Goal: Find specific page/section: Find specific page/section

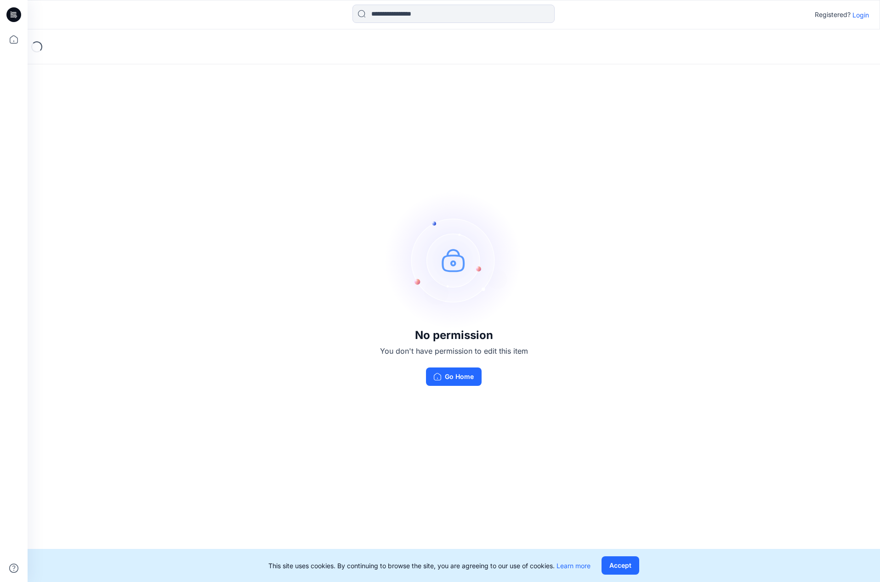
scroll to position [0, -1]
click at [863, 17] on p "Login" at bounding box center [860, 15] width 17 height 10
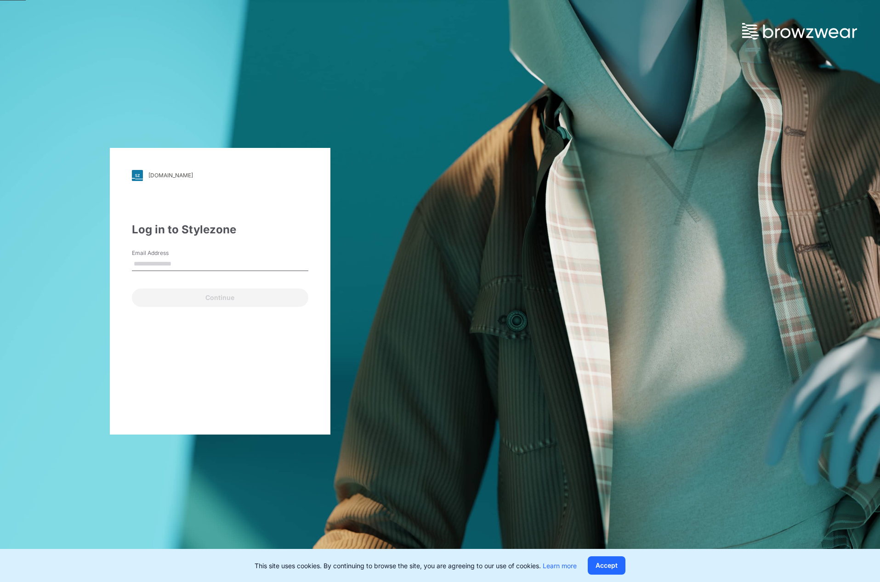
type input "**********"
click at [224, 297] on button "Continue" at bounding box center [220, 297] width 176 height 18
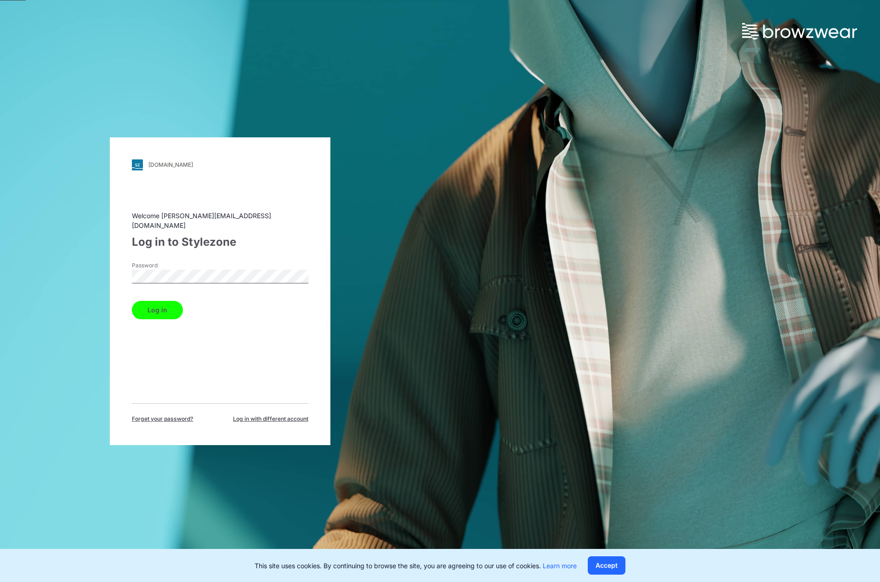
click at [164, 301] on button "Log in" at bounding box center [157, 310] width 51 height 18
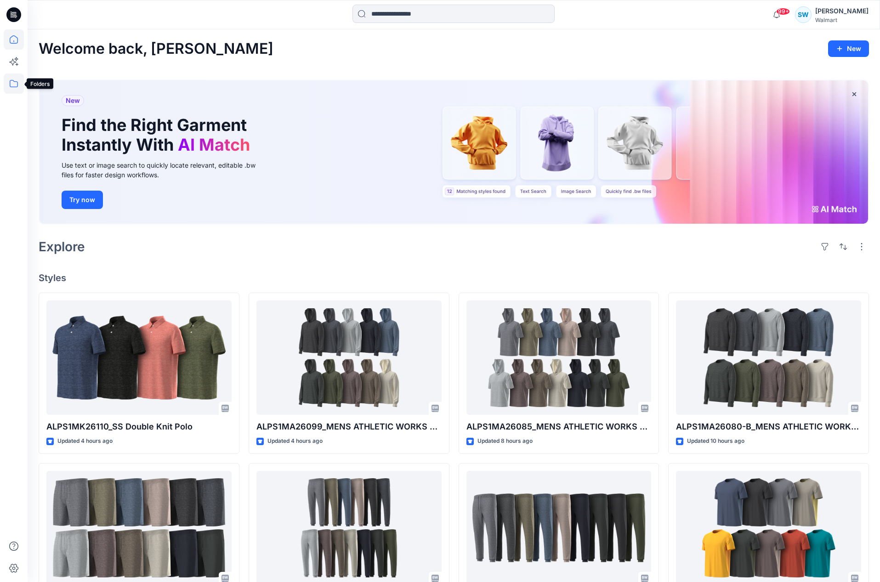
click at [17, 82] on icon at bounding box center [14, 83] width 20 height 20
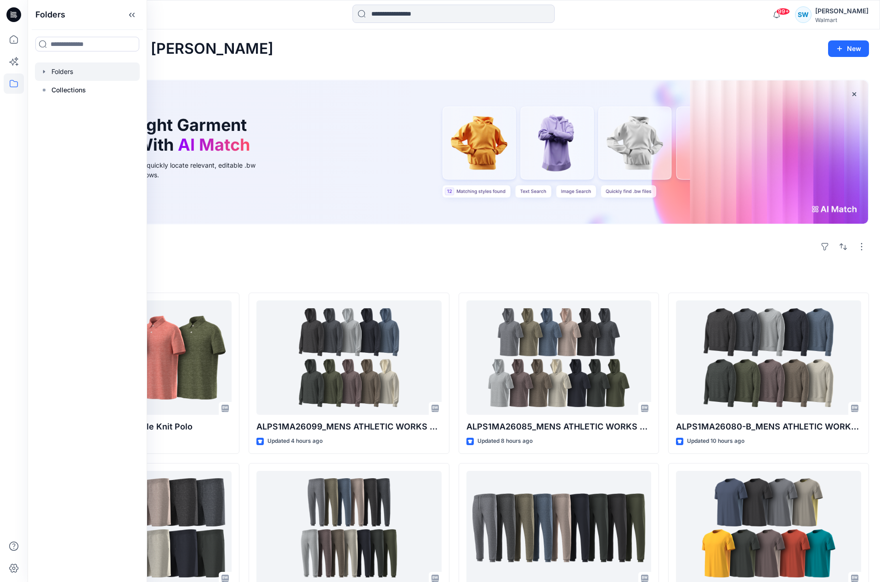
click at [67, 71] on div at bounding box center [87, 71] width 105 height 18
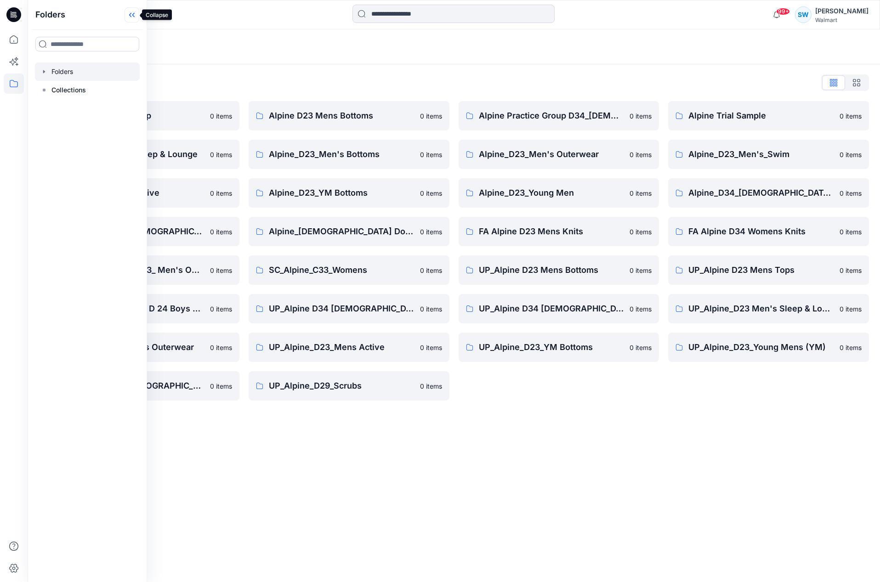
click at [131, 13] on icon at bounding box center [130, 15] width 2 height 5
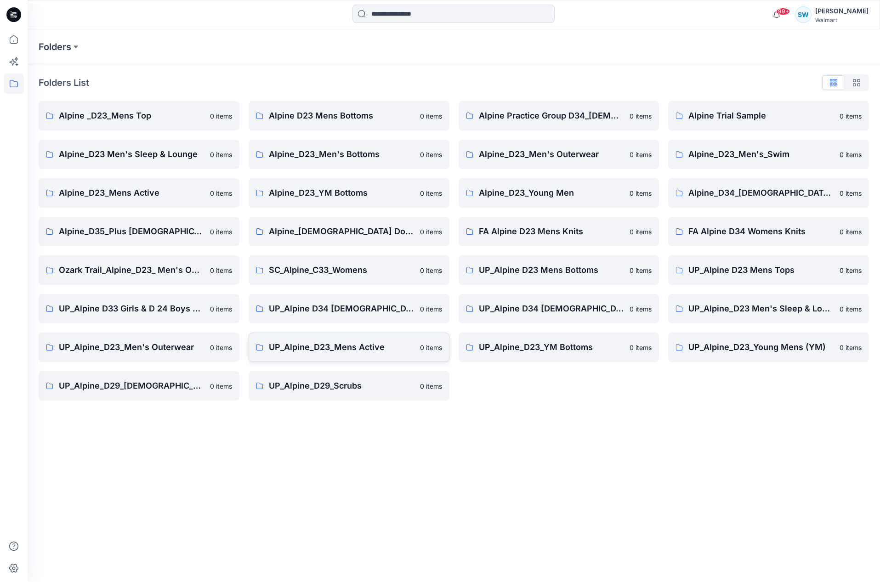
click at [343, 346] on p "UP_Alpine_D23_Mens Active" at bounding box center [342, 347] width 146 height 13
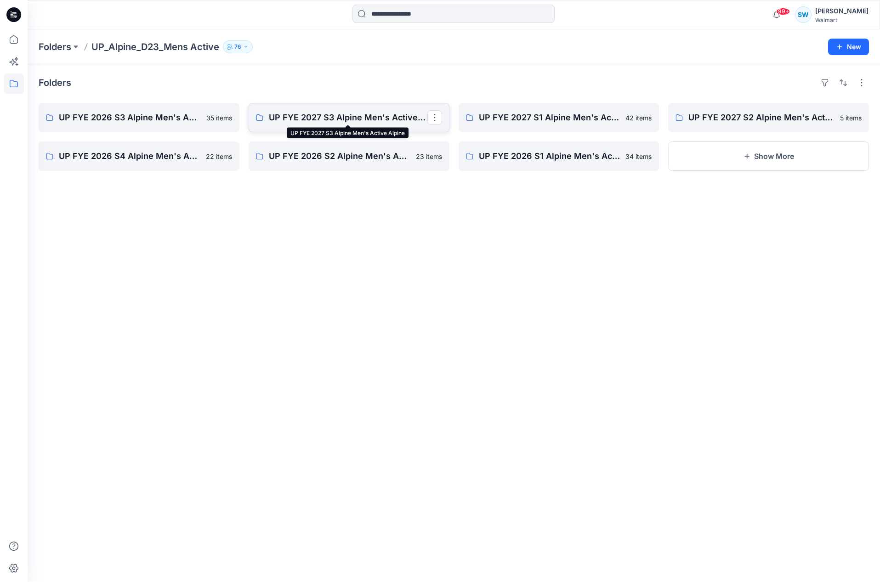
click at [388, 117] on p "UP FYE 2027 S3 Alpine Men's Active Alpine" at bounding box center [348, 117] width 158 height 13
